Goal: Task Accomplishment & Management: Manage account settings

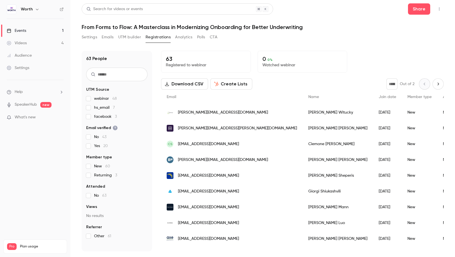
click at [26, 116] on span "What's new" at bounding box center [25, 117] width 21 height 6
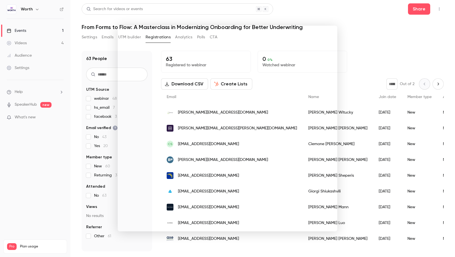
click at [370, 57] on div at bounding box center [227, 128] width 455 height 257
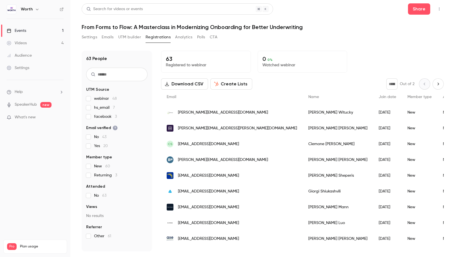
click at [19, 30] on div "Events" at bounding box center [16, 31] width 19 height 6
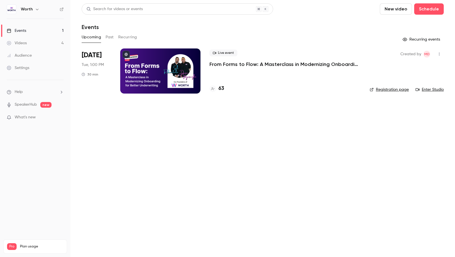
click at [174, 78] on div at bounding box center [160, 70] width 80 height 45
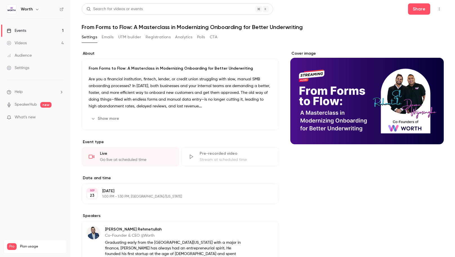
click at [438, 8] on icon "button" at bounding box center [439, 9] width 5 height 4
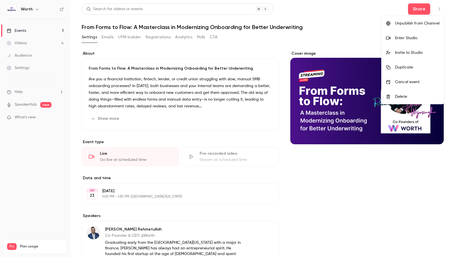
click at [404, 38] on div "Enter Studio" at bounding box center [417, 38] width 44 height 6
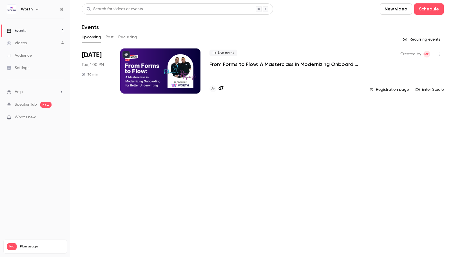
click at [170, 132] on main "Search for videos or events New video Schedule Events Upcoming Past Recurring R…" at bounding box center [262, 128] width 385 height 257
click at [382, 89] on link "Registration page" at bounding box center [389, 90] width 39 height 6
click at [253, 125] on main "Search for videos or events New video Schedule Events Upcoming Past Recurring R…" at bounding box center [262, 128] width 385 height 256
click at [397, 89] on link "Registration page" at bounding box center [389, 90] width 39 height 6
click at [243, 111] on main "Search for videos or events New video Schedule Events Upcoming Past Recurring R…" at bounding box center [262, 128] width 385 height 256
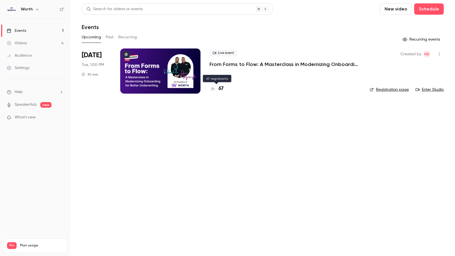
click at [221, 85] on h4 "67" at bounding box center [220, 89] width 5 height 8
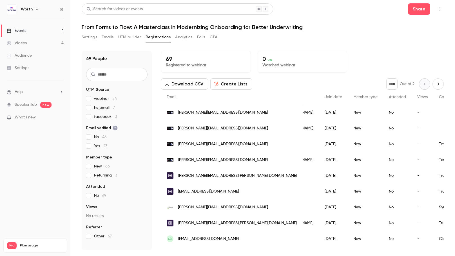
click at [28, 29] on link "Events 1" at bounding box center [35, 30] width 70 height 12
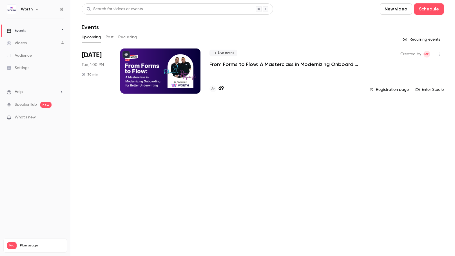
click at [232, 130] on main "Search for videos or events New video Schedule Events Upcoming Past Recurring R…" at bounding box center [262, 128] width 385 height 256
click at [239, 64] on p "From Forms to Flow: A Masterclass in Modernizing Onboarding for Better Underwri…" at bounding box center [284, 64] width 151 height 7
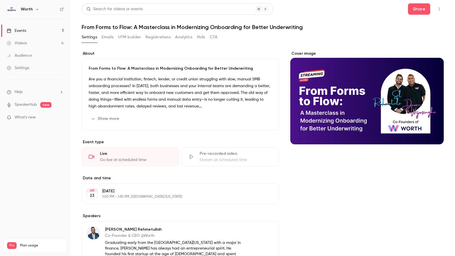
click at [441, 8] on icon "button" at bounding box center [439, 9] width 5 height 4
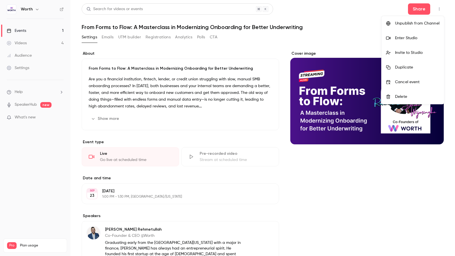
click at [420, 38] on div "Enter Studio" at bounding box center [417, 38] width 44 height 6
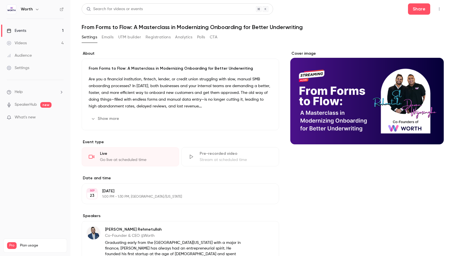
click at [33, 29] on link "Events 1" at bounding box center [35, 30] width 70 height 12
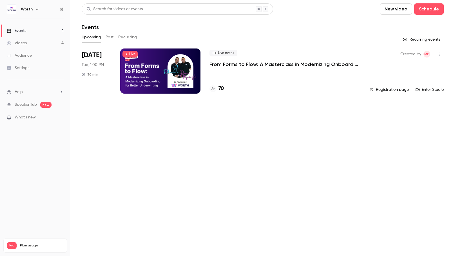
click at [25, 52] on link "Audience" at bounding box center [35, 55] width 70 height 12
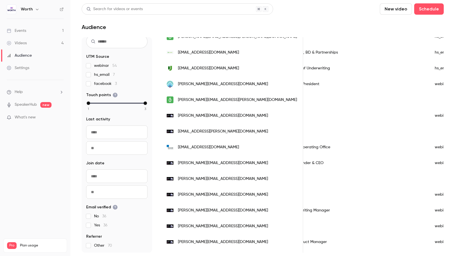
scroll to position [159, 0]
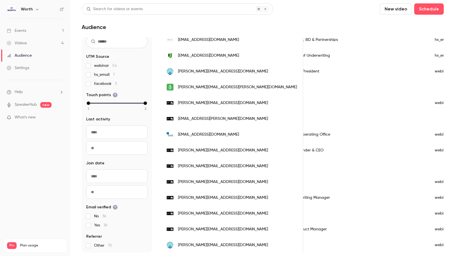
click at [22, 43] on div "Videos" at bounding box center [17, 43] width 20 height 6
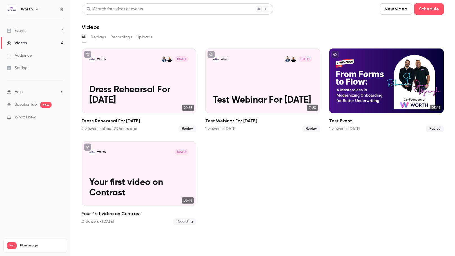
click at [23, 30] on div "Events" at bounding box center [16, 31] width 19 height 6
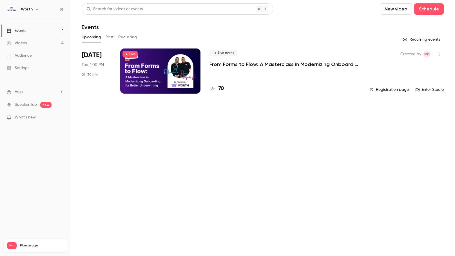
click at [439, 55] on icon "button" at bounding box center [439, 54] width 1 height 3
click at [273, 171] on div at bounding box center [227, 128] width 455 height 256
click at [35, 10] on icon "button" at bounding box center [37, 9] width 5 height 5
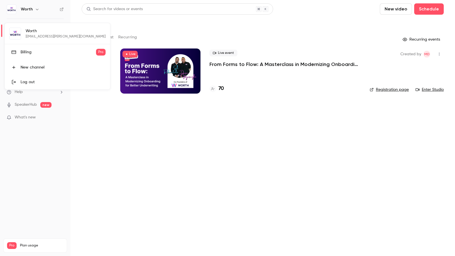
click at [130, 182] on div at bounding box center [227, 128] width 455 height 256
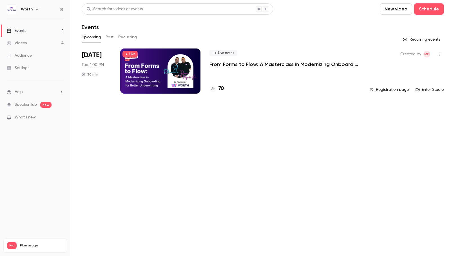
click at [196, 123] on main "Search for videos or events New video Schedule Events Upcoming Past Recurring R…" at bounding box center [262, 128] width 385 height 256
click at [23, 55] on div "Audience" at bounding box center [19, 56] width 25 height 6
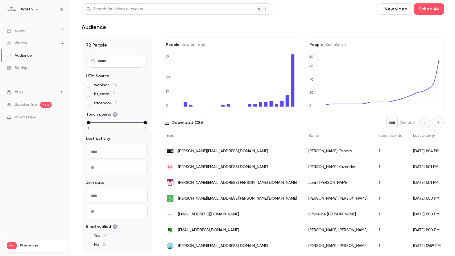
click at [20, 69] on div "Settings" at bounding box center [18, 68] width 23 height 6
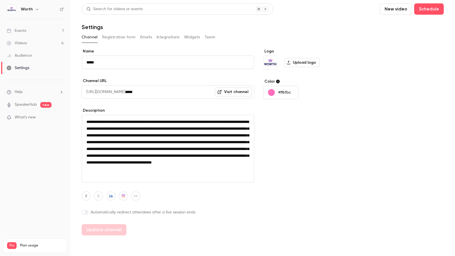
click at [19, 55] on div "Audience" at bounding box center [19, 56] width 25 height 6
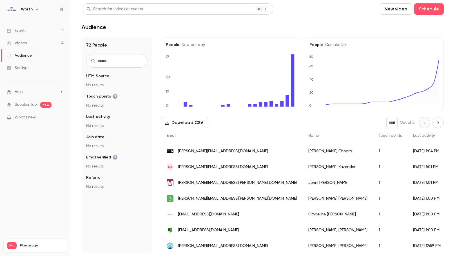
click at [18, 43] on div "Videos" at bounding box center [17, 43] width 20 height 6
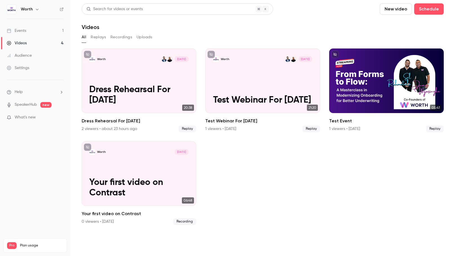
click at [17, 30] on div "Events" at bounding box center [16, 31] width 19 height 6
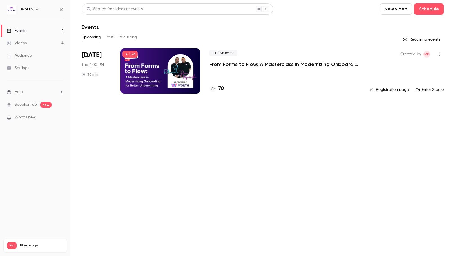
click at [24, 93] on li "Help" at bounding box center [35, 92] width 57 height 6
click at [29, 104] on div at bounding box center [227, 128] width 455 height 256
click at [21, 104] on link "SpeakerHub" at bounding box center [26, 105] width 22 height 6
click at [214, 194] on main "Search for videos or events New video Schedule Events Upcoming Past Recurring R…" at bounding box center [262, 128] width 385 height 256
click at [223, 207] on main "Search for videos or events New video Schedule Events Upcoming Past Recurring R…" at bounding box center [262, 128] width 385 height 256
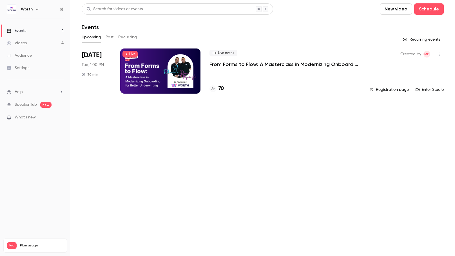
click at [442, 53] on button "button" at bounding box center [439, 54] width 9 height 9
click at [282, 159] on div at bounding box center [227, 128] width 455 height 256
click at [37, 56] on link "Audience" at bounding box center [35, 55] width 70 height 12
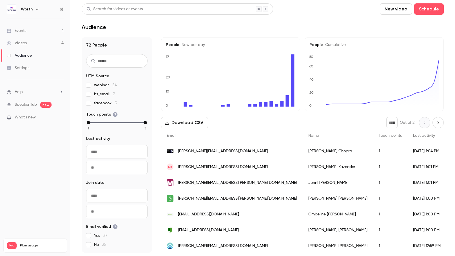
click at [27, 42] on link "Videos 4" at bounding box center [35, 43] width 70 height 12
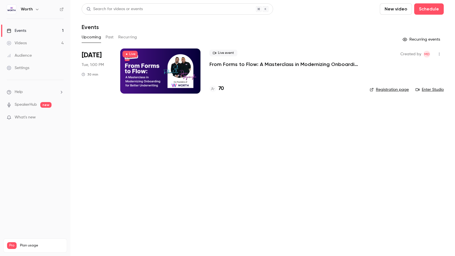
click at [257, 119] on main "Search for videos or events New video Schedule Events Upcoming Past Recurring R…" at bounding box center [262, 128] width 385 height 256
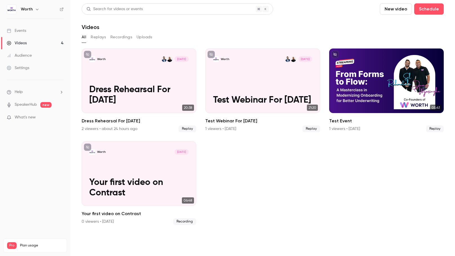
click at [25, 31] on div "Events" at bounding box center [16, 31] width 19 height 6
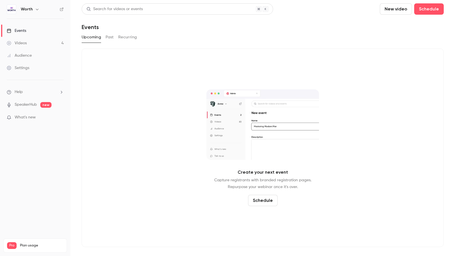
click at [111, 35] on button "Past" at bounding box center [110, 37] width 8 height 9
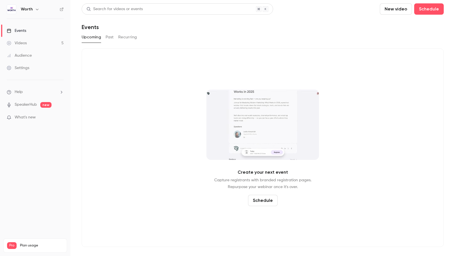
click at [19, 44] on div "Videos" at bounding box center [17, 43] width 20 height 6
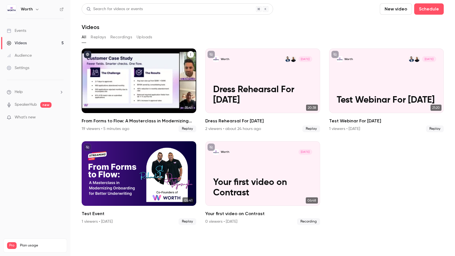
click at [191, 54] on icon "From Forms to Flow: A Masterclass in Modernizing Onboarding for Better Underwri…" at bounding box center [190, 54] width 3 height 3
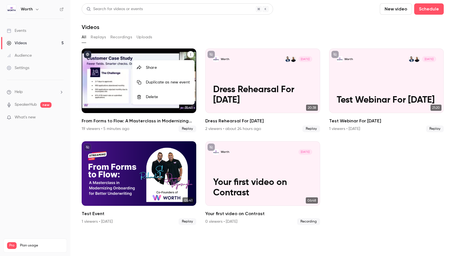
click at [186, 30] on div at bounding box center [227, 128] width 455 height 256
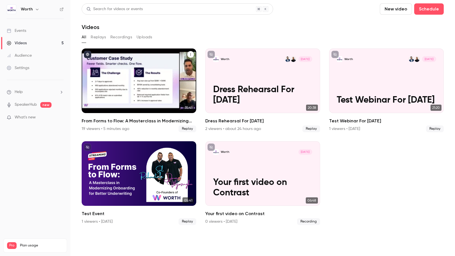
click at [191, 53] on icon "From Forms to Flow: A Masterclass in Modernizing Onboarding for Better Underwri…" at bounding box center [190, 54] width 1 height 3
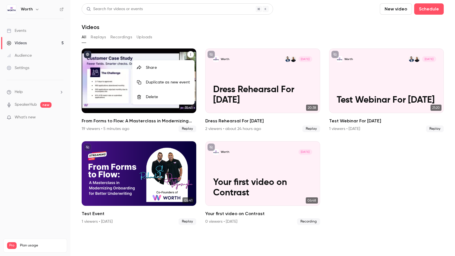
click at [186, 35] on div at bounding box center [227, 128] width 455 height 256
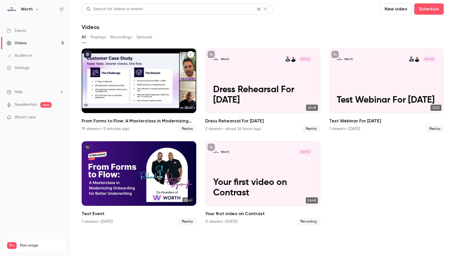
click at [191, 54] on icon "From Forms to Flow: A Masterclass in Modernizing Onboarding for Better Underwri…" at bounding box center [190, 54] width 1 height 3
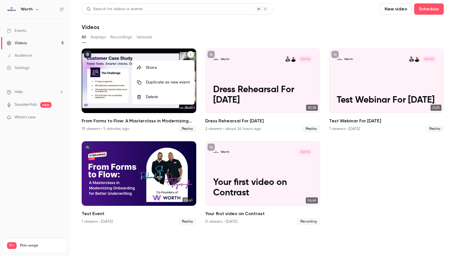
click at [181, 38] on div at bounding box center [227, 128] width 455 height 256
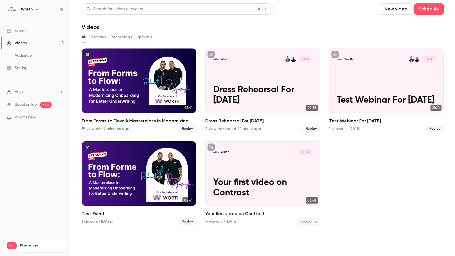
click at [138, 31] on section "Search for videos or events New video Schedule Videos All Replays Recordings Up…" at bounding box center [263, 127] width 362 height 249
click at [17, 41] on div "Videos" at bounding box center [17, 43] width 20 height 6
click at [144, 24] on div "Videos" at bounding box center [263, 27] width 362 height 7
click at [201, 30] on div "Videos" at bounding box center [263, 27] width 362 height 7
click at [171, 21] on header "Search for videos or events New video Schedule Videos" at bounding box center [263, 16] width 362 height 27
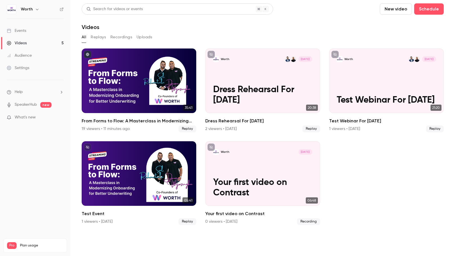
click at [20, 56] on div "Audience" at bounding box center [19, 56] width 25 height 6
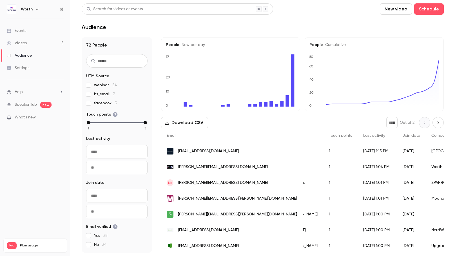
click at [28, 29] on link "Events" at bounding box center [35, 30] width 70 height 12
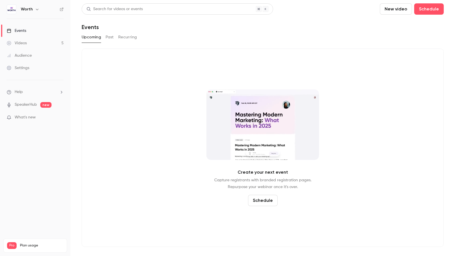
click at [21, 55] on div "Audience" at bounding box center [19, 56] width 25 height 6
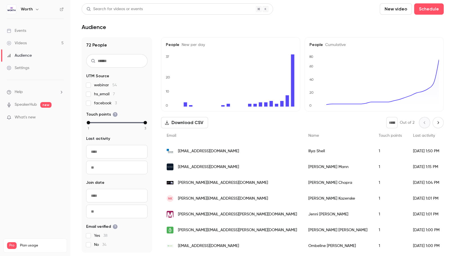
click at [38, 44] on link "Videos 5" at bounding box center [35, 43] width 70 height 12
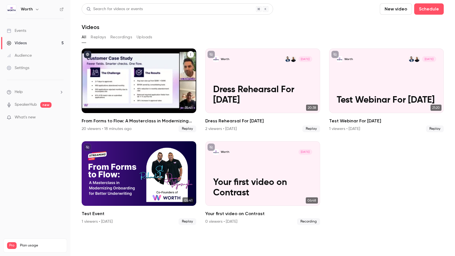
click at [188, 130] on span "Replay" at bounding box center [188, 128] width 18 height 7
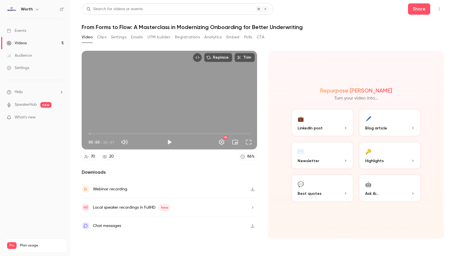
click at [149, 108] on div "Replace Trim 00:00 00:00 / 35:41 HD" at bounding box center [169, 100] width 175 height 99
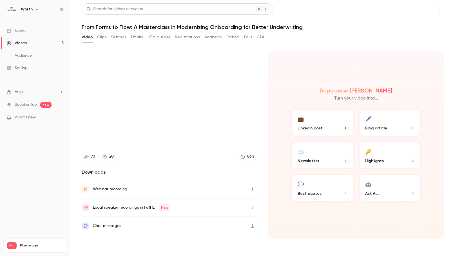
type input "***"
click at [423, 7] on button "Share" at bounding box center [419, 8] width 22 height 11
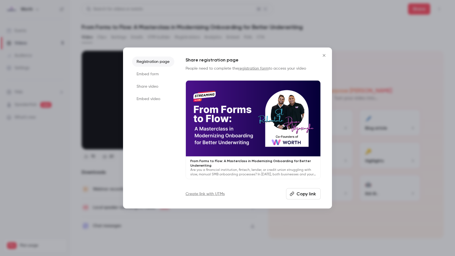
click at [303, 193] on button "Copy link" at bounding box center [303, 193] width 35 height 11
click at [368, 32] on div at bounding box center [227, 128] width 455 height 256
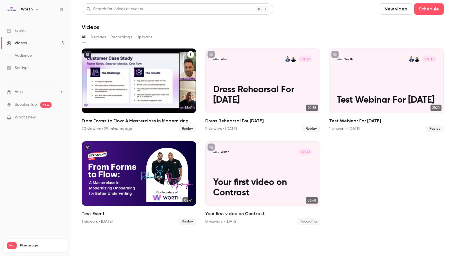
click at [192, 55] on icon "From Forms to Flow: A Masterclass in Modernizing Onboarding for Better Underwri…" at bounding box center [190, 54] width 3 height 3
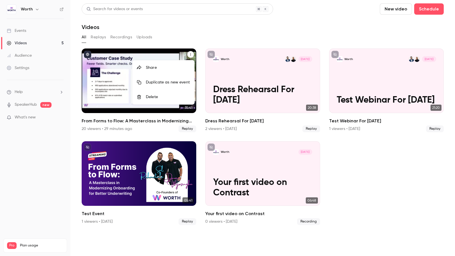
click at [177, 67] on div "Share" at bounding box center [168, 68] width 44 height 6
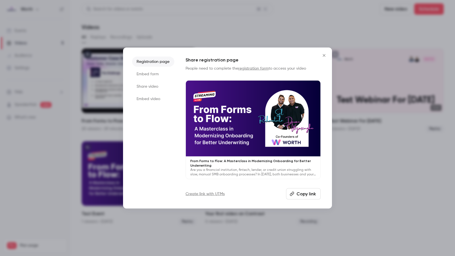
click at [312, 193] on button "Copy link" at bounding box center [303, 193] width 35 height 11
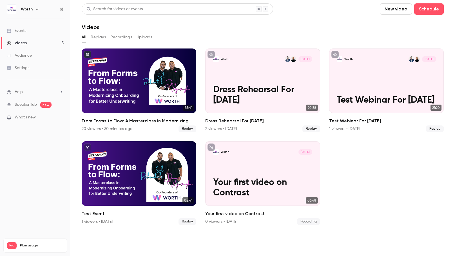
click at [24, 66] on div "Settings" at bounding box center [18, 68] width 23 height 6
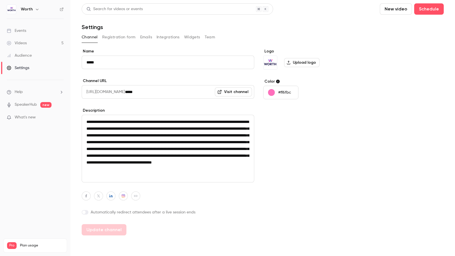
click at [121, 39] on button "Registration form" at bounding box center [119, 37] width 34 height 9
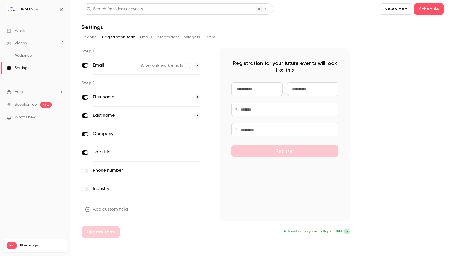
click at [144, 34] on button "Emails" at bounding box center [146, 37] width 12 height 9
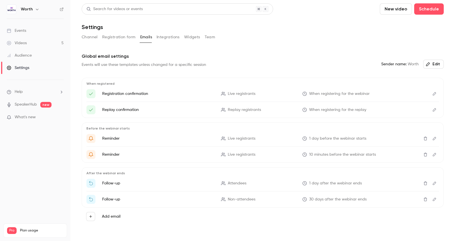
scroll to position [8, 0]
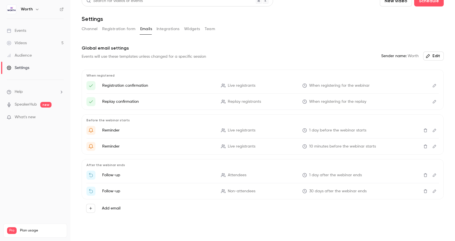
click at [435, 102] on icon "Edit" at bounding box center [434, 102] width 5 height 4
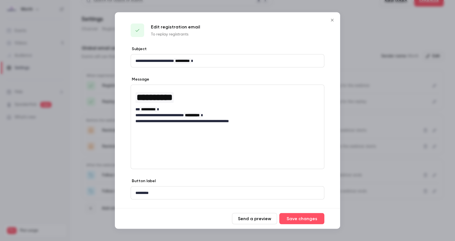
scroll to position [12, 0]
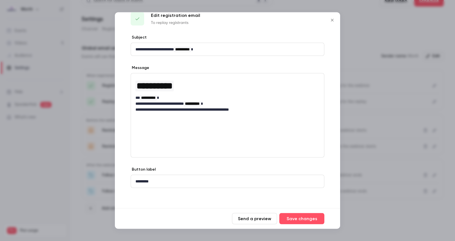
click at [331, 20] on icon "Close" at bounding box center [332, 20] width 7 height 5
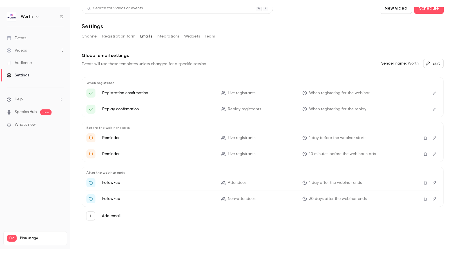
scroll to position [0, 0]
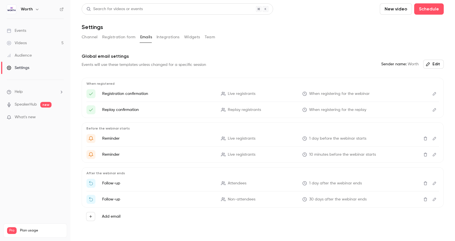
click at [104, 38] on button "Registration form" at bounding box center [119, 37] width 34 height 9
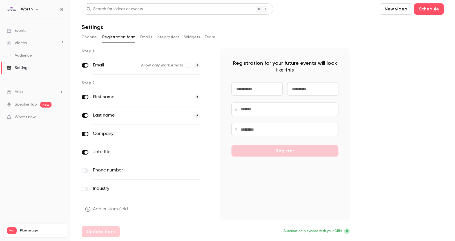
click at [93, 37] on button "Channel" at bounding box center [90, 37] width 16 height 9
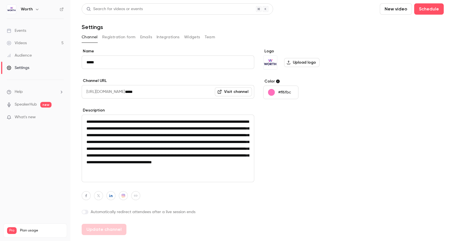
click at [209, 38] on button "Team" at bounding box center [210, 37] width 11 height 9
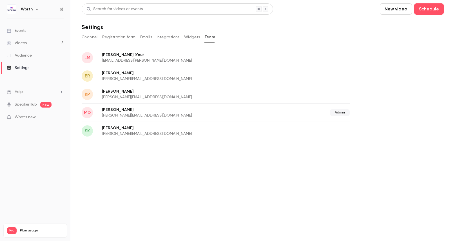
click at [193, 36] on button "Widgets" at bounding box center [192, 37] width 16 height 9
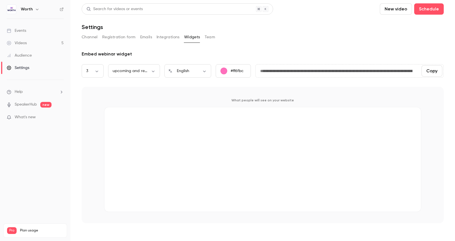
click at [168, 36] on button "Integrations" at bounding box center [168, 37] width 23 height 9
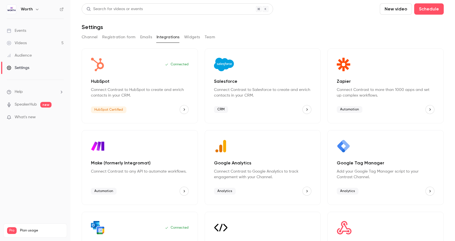
click at [133, 38] on button "Registration form" at bounding box center [119, 37] width 34 height 9
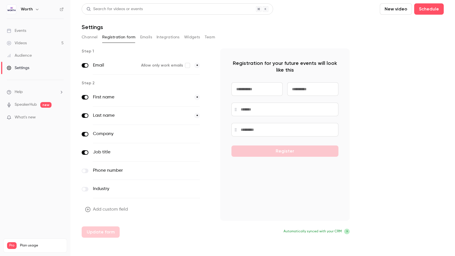
click at [149, 36] on button "Emails" at bounding box center [146, 37] width 12 height 9
